Goal: Navigation & Orientation: Understand site structure

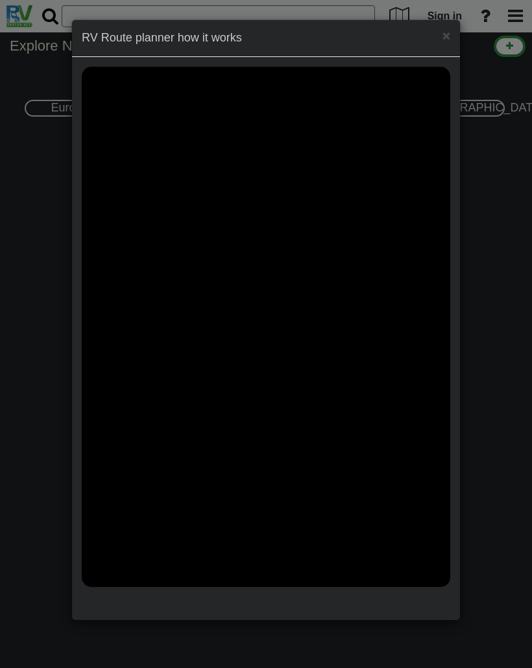
click at [447, 36] on span "×" at bounding box center [446, 35] width 8 height 15
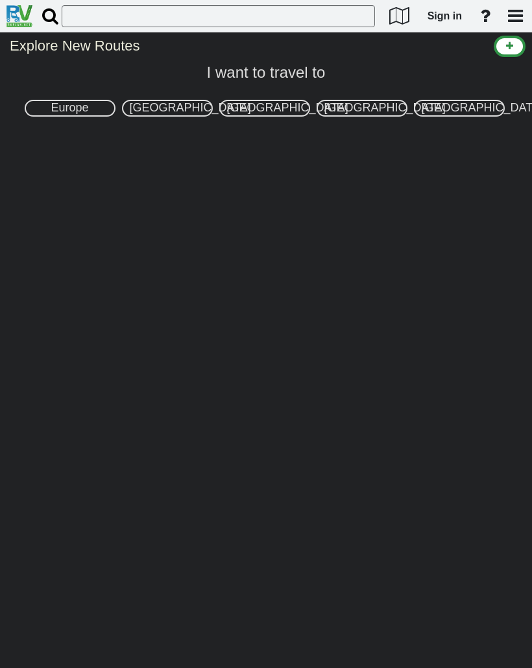
click at [142, 110] on span "[GEOGRAPHIC_DATA]" at bounding box center [190, 107] width 121 height 13
select select "number:2"
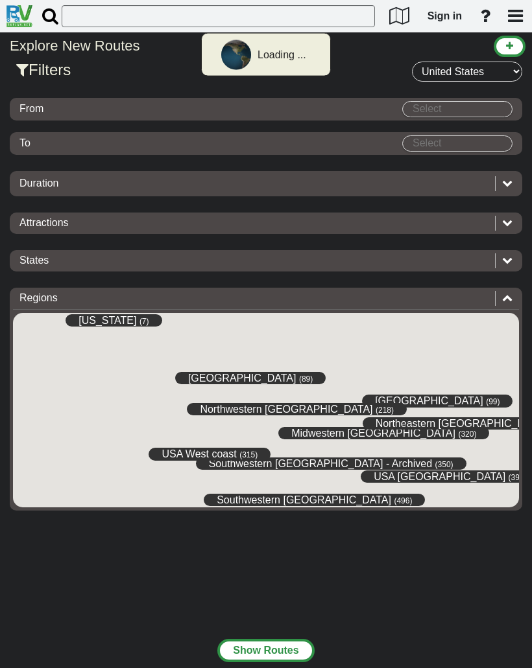
click at [447, 18] on span "Sign in" at bounding box center [444, 15] width 34 height 11
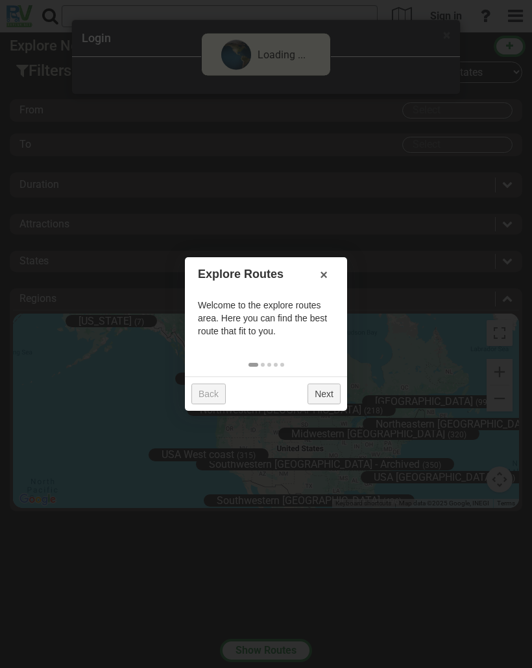
click at [320, 398] on link "Next" at bounding box center [323, 394] width 33 height 21
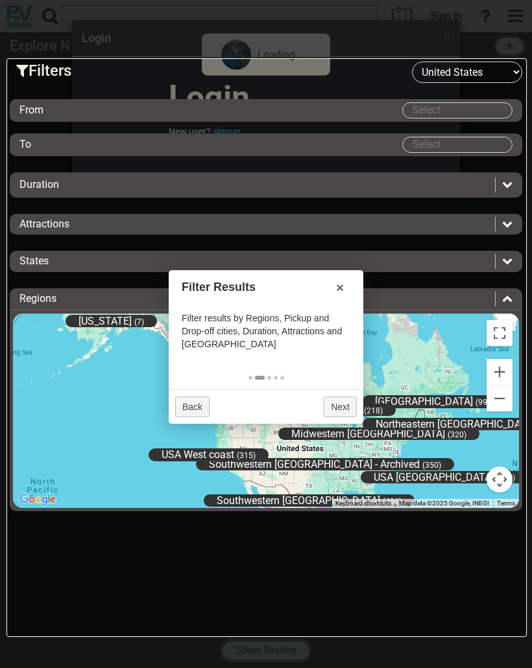
click at [349, 408] on link "Next" at bounding box center [339, 407] width 33 height 21
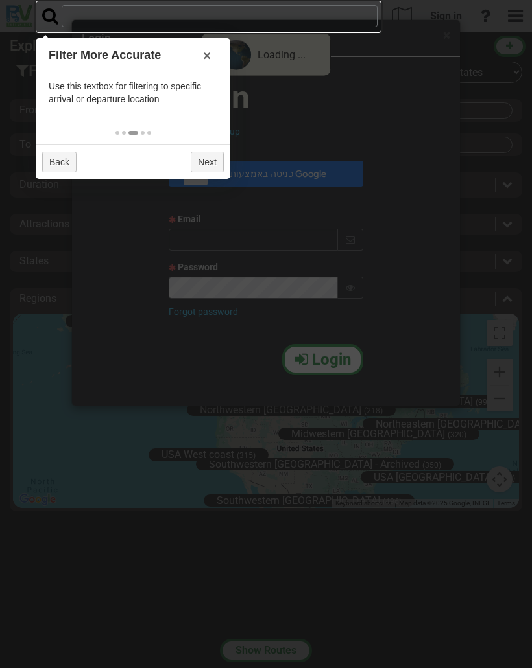
click at [115, 21] on input "text" at bounding box center [220, 16] width 316 height 22
click at [218, 167] on link "Next" at bounding box center [207, 162] width 33 height 21
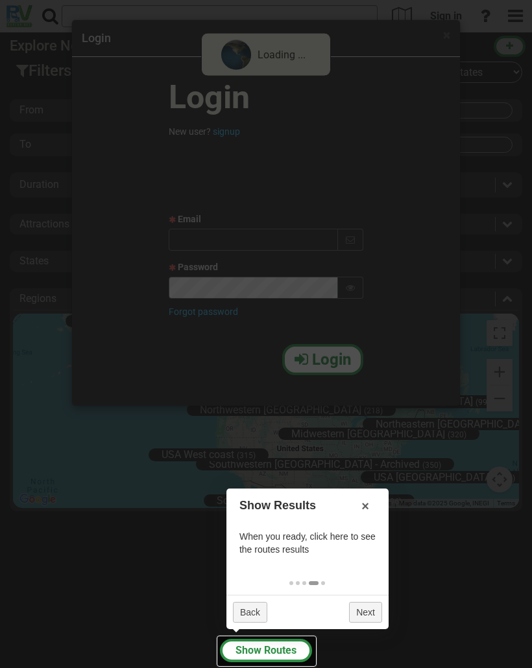
click at [279, 646] on button "Show Routes" at bounding box center [266, 650] width 92 height 23
click at [369, 607] on link "Next" at bounding box center [365, 612] width 33 height 21
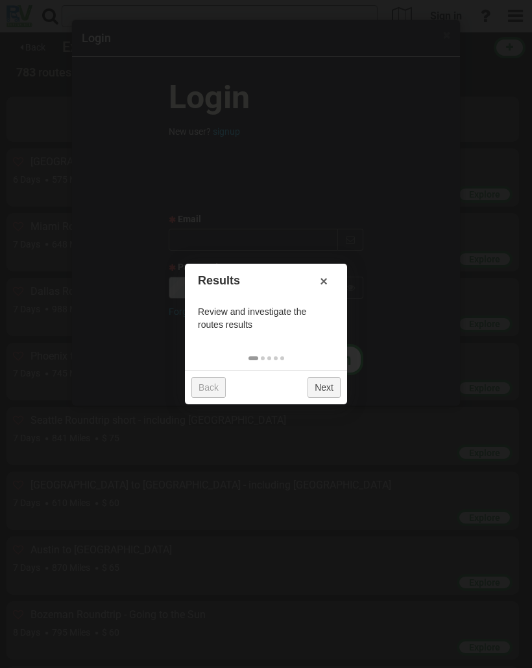
click at [328, 394] on link "Next" at bounding box center [323, 387] width 33 height 21
click at [327, 273] on link "×" at bounding box center [323, 281] width 21 height 22
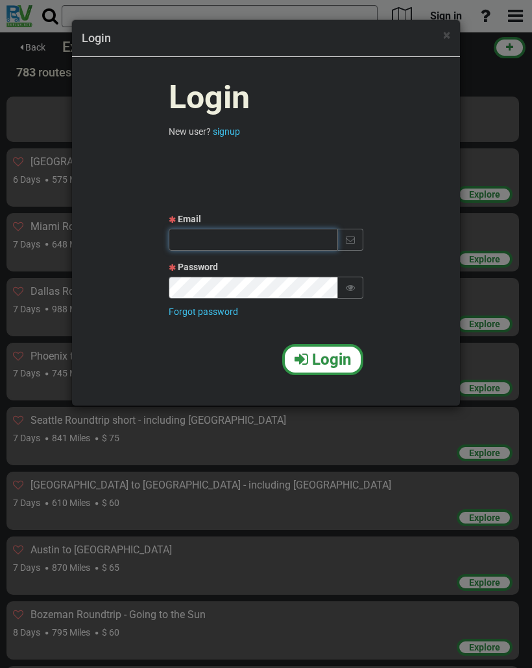
click at [195, 240] on input "text" at bounding box center [253, 240] width 169 height 22
